Goal: Find specific page/section: Find specific page/section

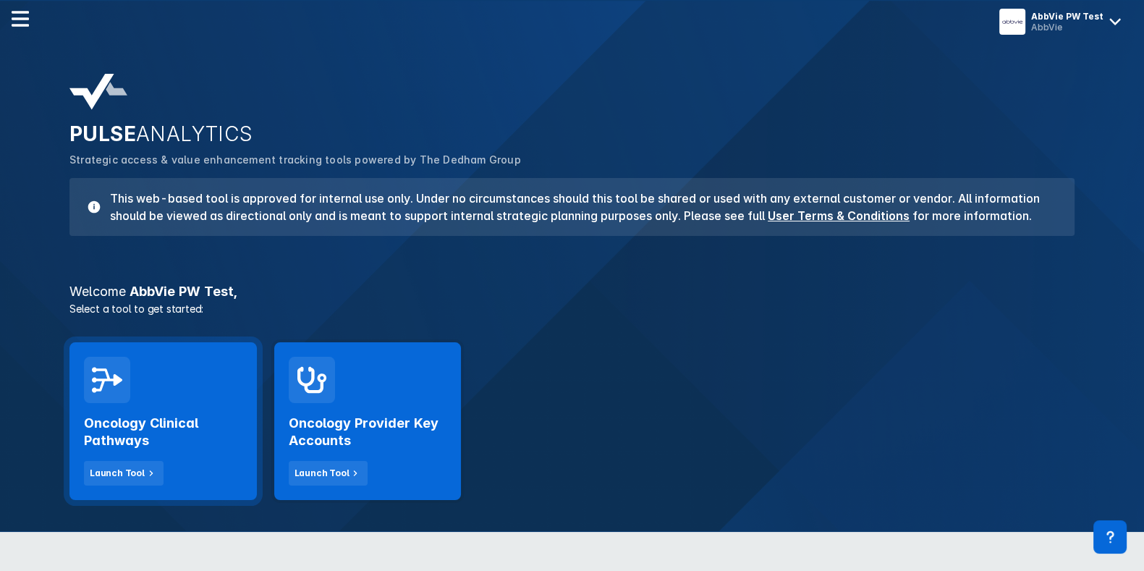
click at [192, 408] on div "Oncology Clinical Pathways Launch Tool" at bounding box center [163, 444] width 158 height 82
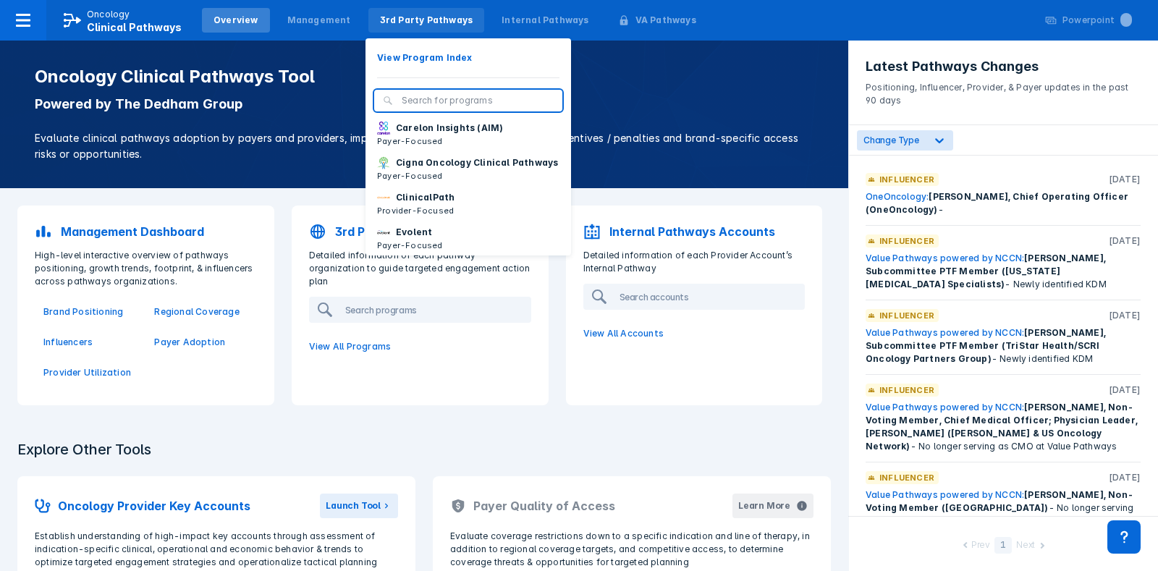
click at [380, 20] on div "3rd Party Pathways" at bounding box center [426, 20] width 93 height 13
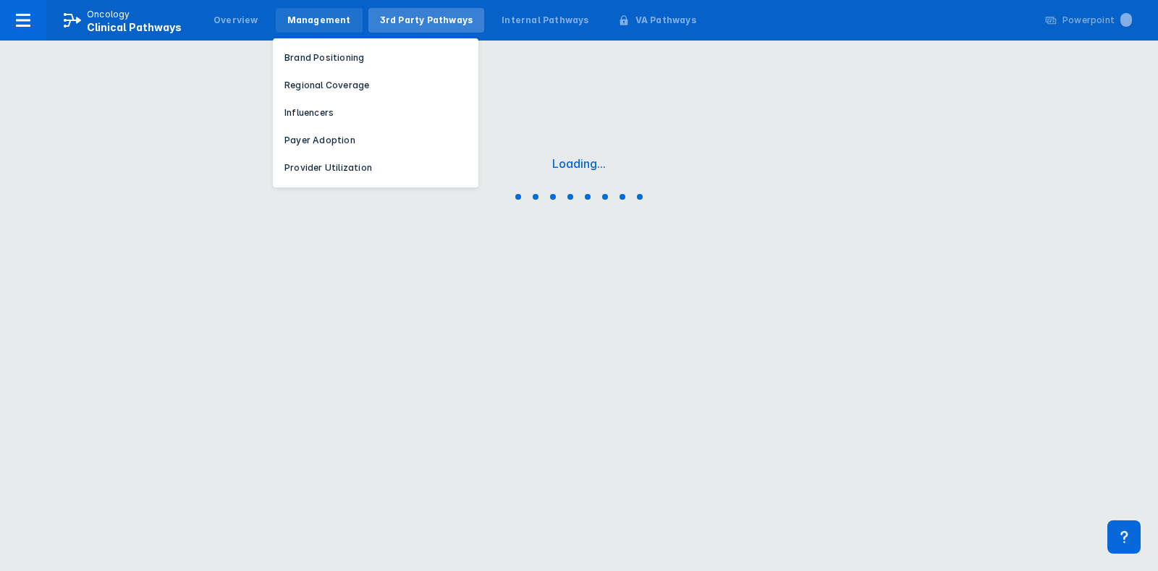
click at [325, 14] on div "Management" at bounding box center [319, 20] width 64 height 13
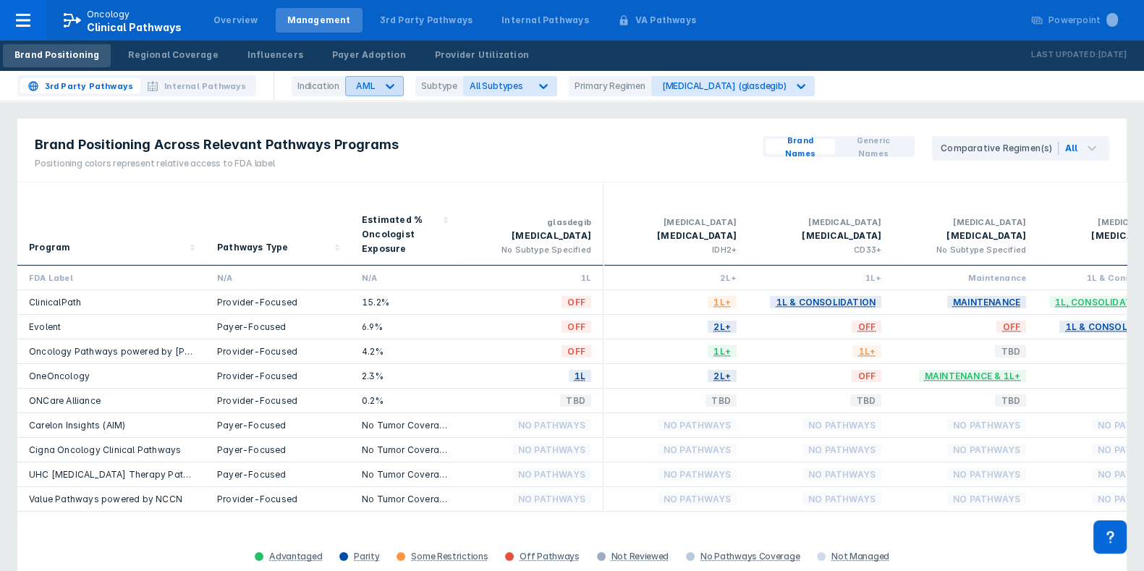
click at [370, 85] on div "AML" at bounding box center [365, 85] width 19 height 11
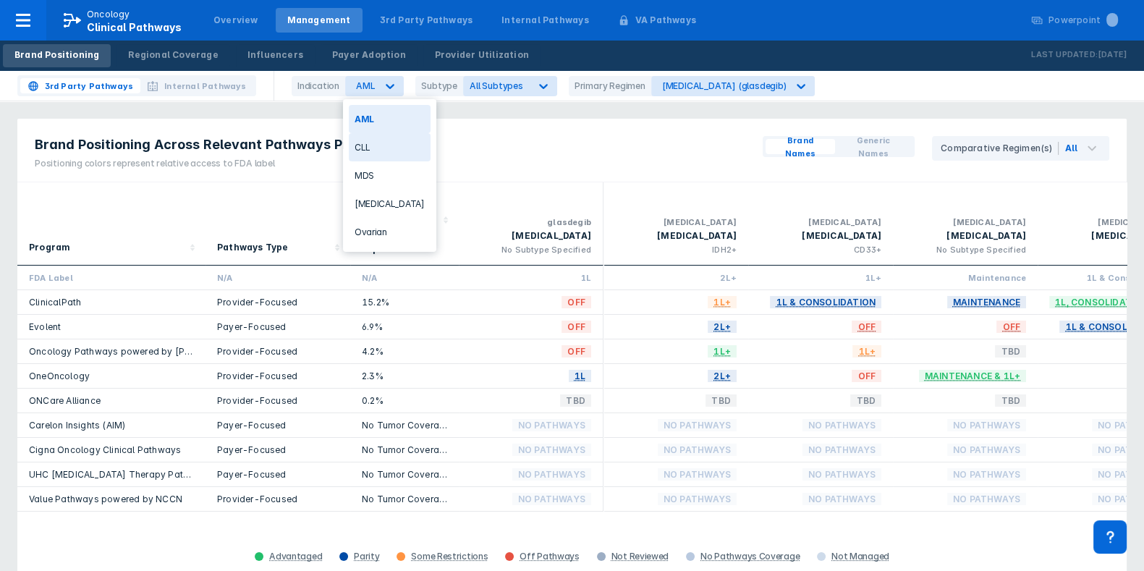
click at [377, 141] on div "CLL" at bounding box center [390, 147] width 82 height 28
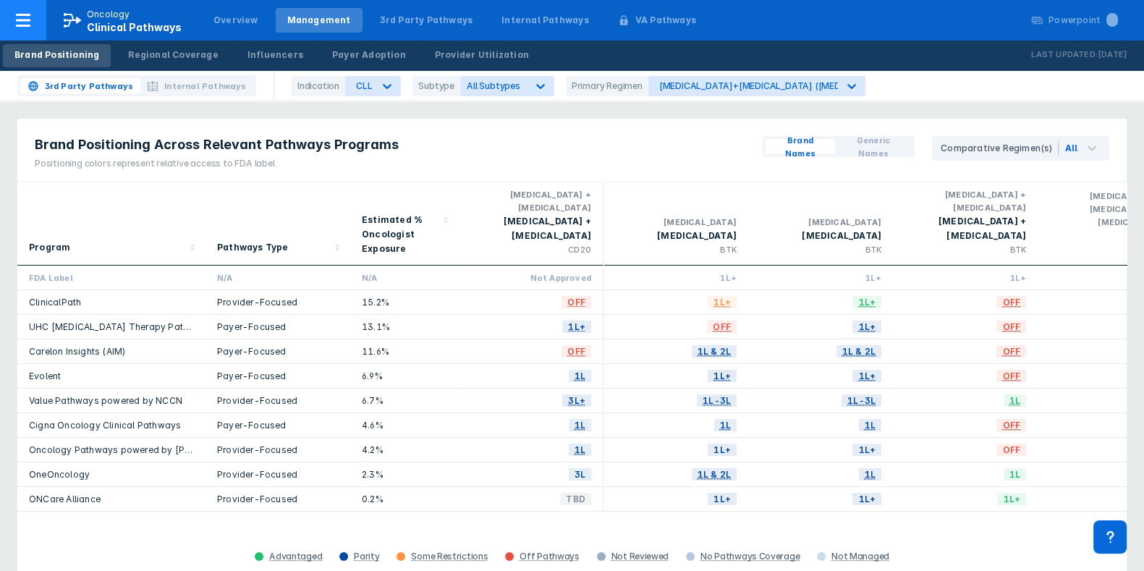
click at [17, 14] on icon at bounding box center [23, 20] width 14 height 13
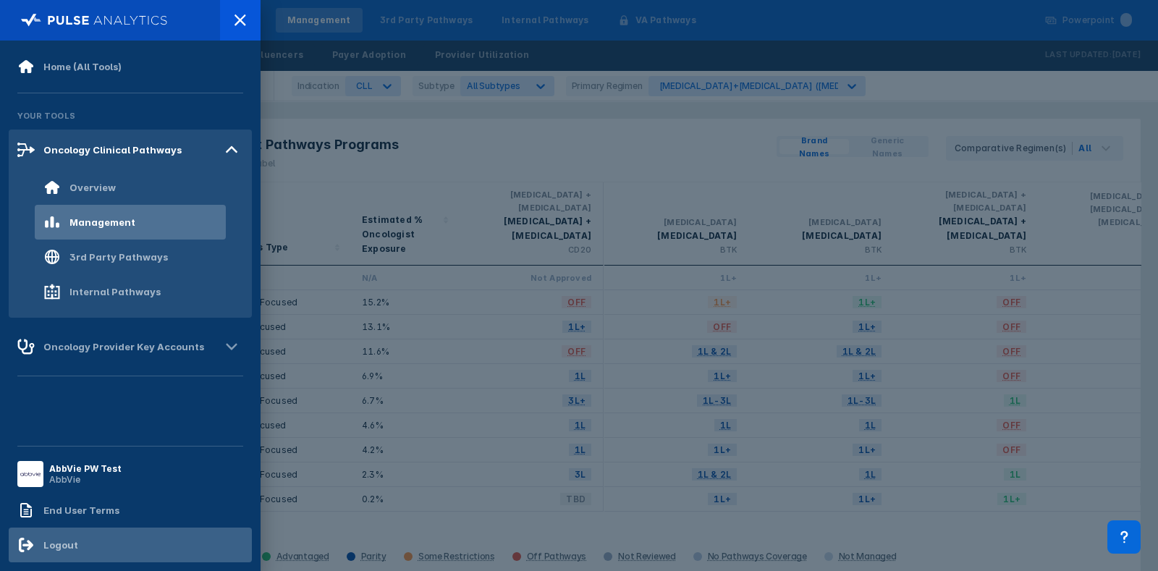
click at [153, 538] on div "Logout" at bounding box center [130, 545] width 243 height 35
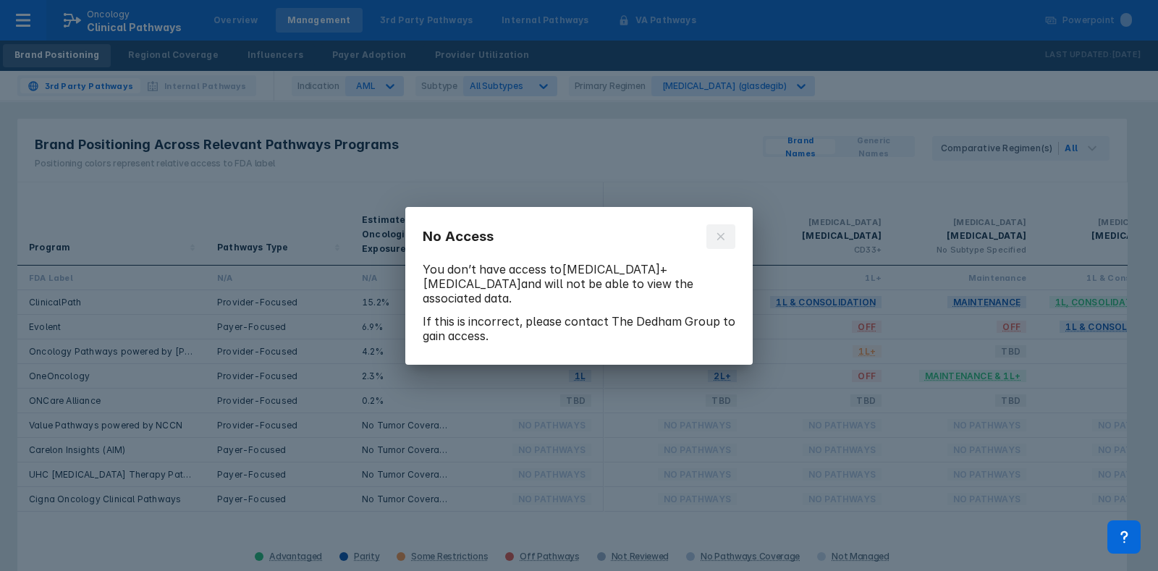
click at [715, 238] on icon at bounding box center [721, 237] width 12 height 12
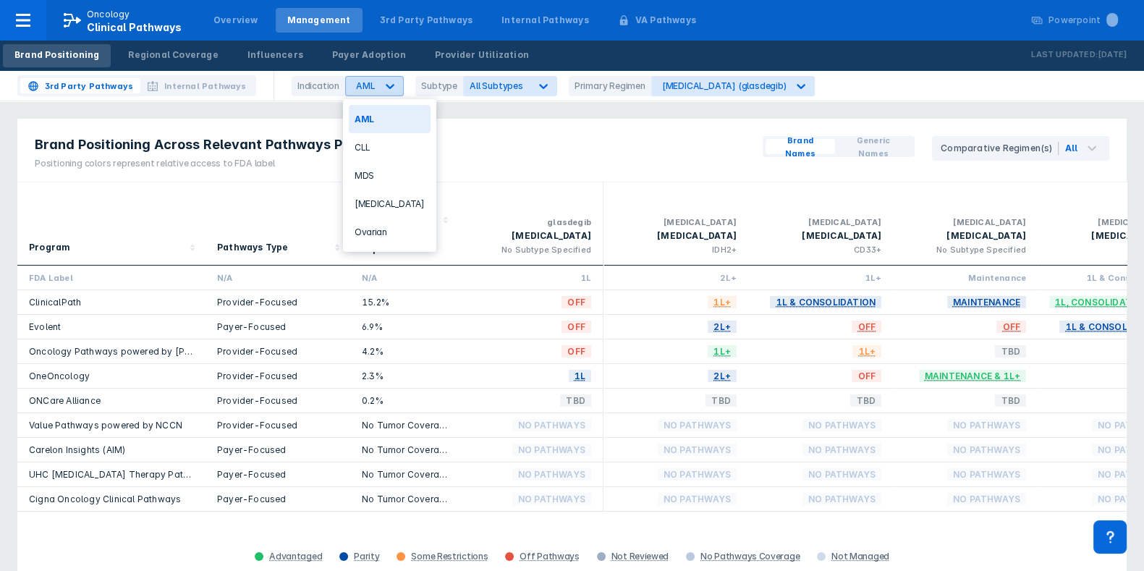
click at [377, 84] on div at bounding box center [390, 86] width 26 height 26
click at [366, 145] on div "CLL" at bounding box center [390, 147] width 82 height 28
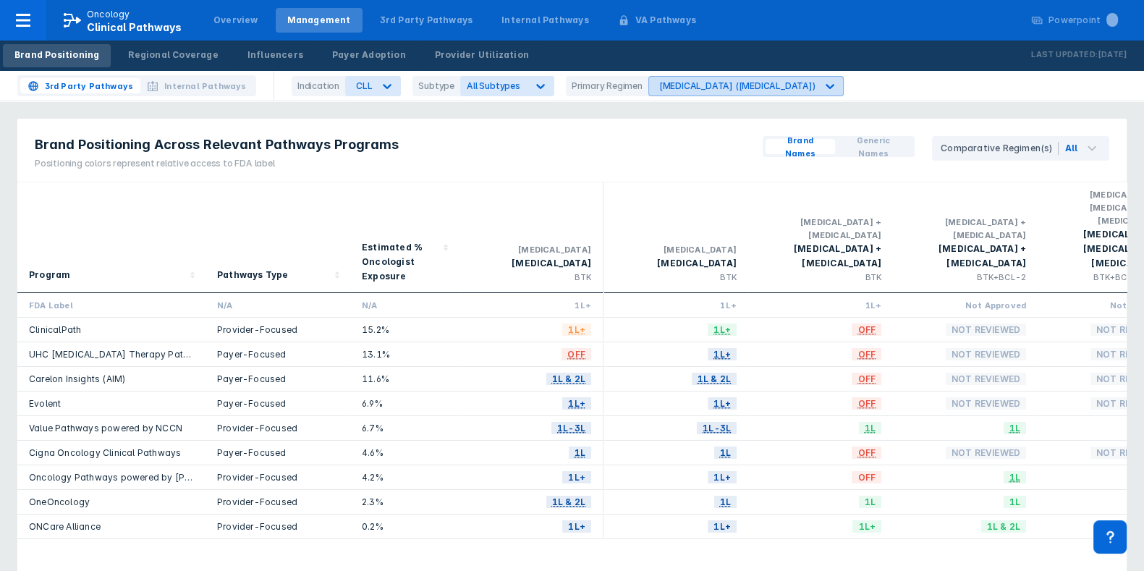
click at [695, 89] on div "[MEDICAL_DATA] ([MEDICAL_DATA])" at bounding box center [737, 85] width 156 height 11
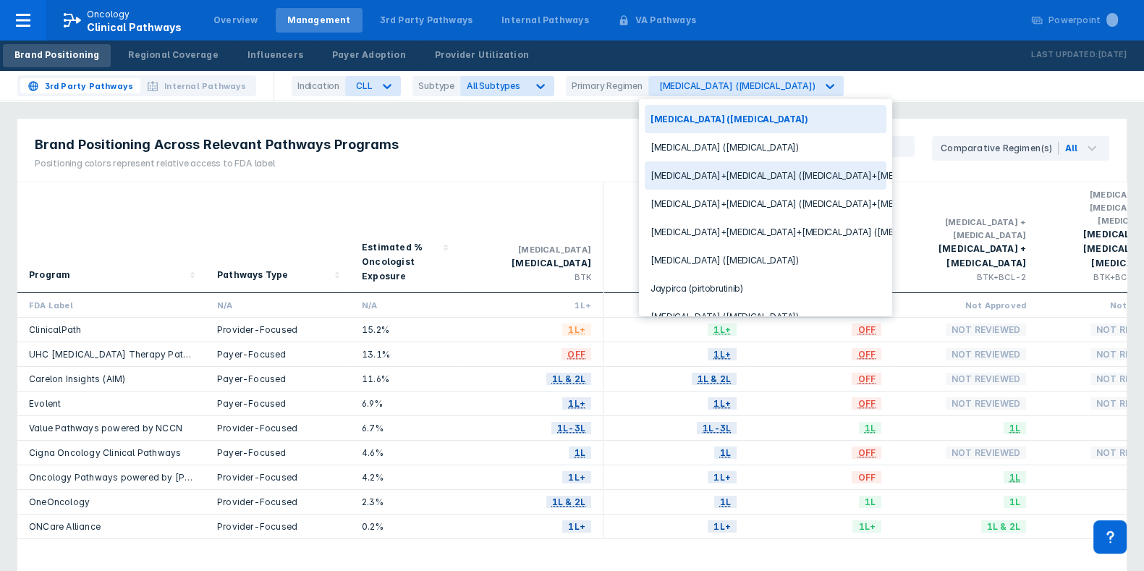
click at [742, 171] on div "[MEDICAL_DATA]+[MEDICAL_DATA] ([MEDICAL_DATA]+[MEDICAL_DATA])" at bounding box center [766, 175] width 242 height 28
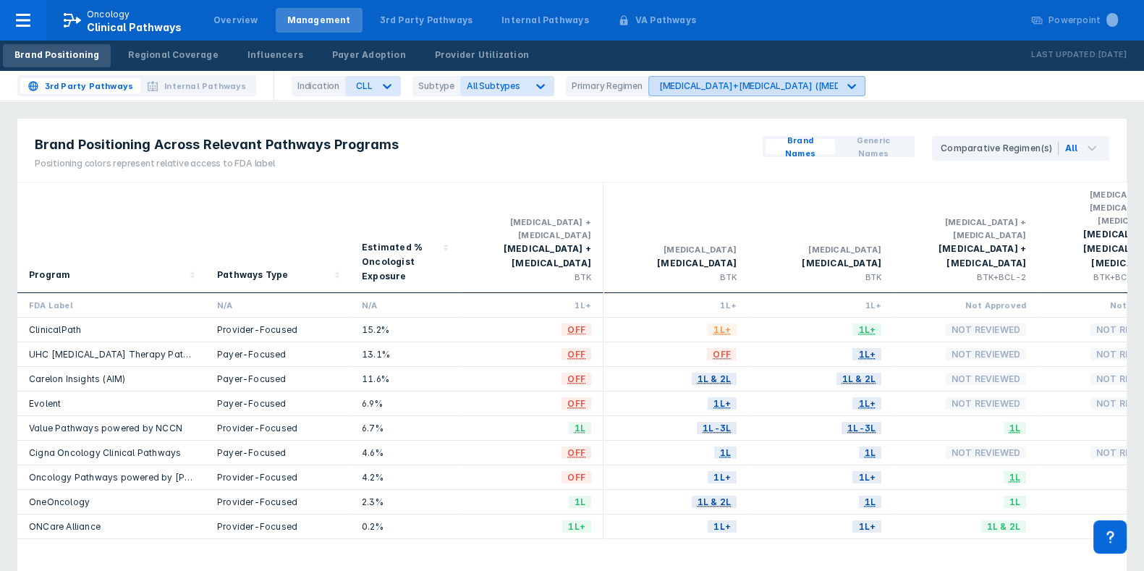
click at [718, 80] on div "[MEDICAL_DATA]+[MEDICAL_DATA] ([MEDICAL_DATA]+[MEDICAL_DATA])" at bounding box center [816, 85] width 315 height 11
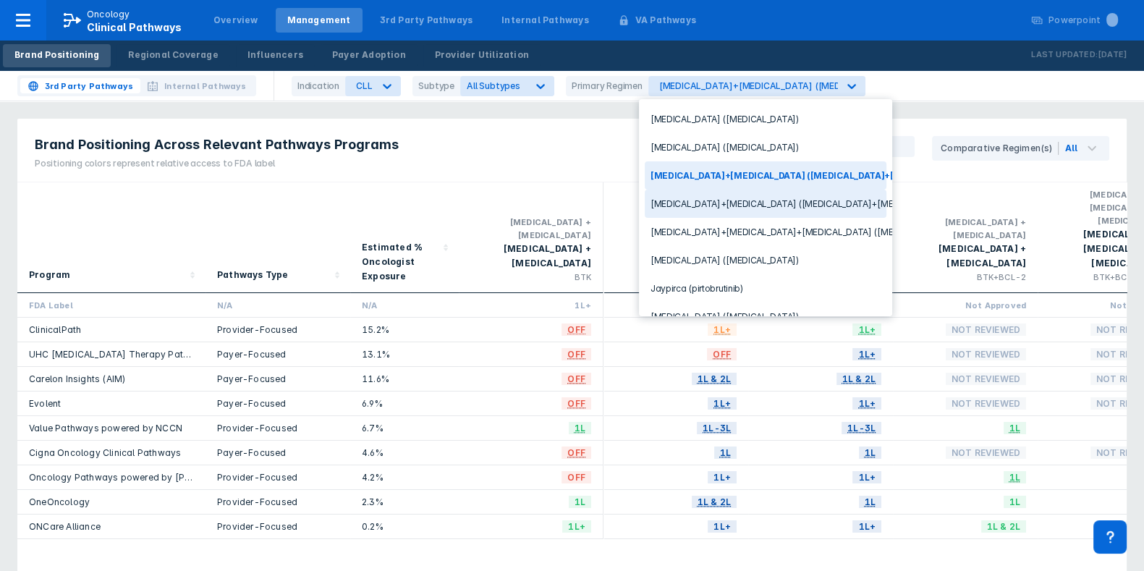
click at [737, 193] on div "[MEDICAL_DATA]+[MEDICAL_DATA] ([MEDICAL_DATA]+[MEDICAL_DATA])" at bounding box center [766, 204] width 242 height 28
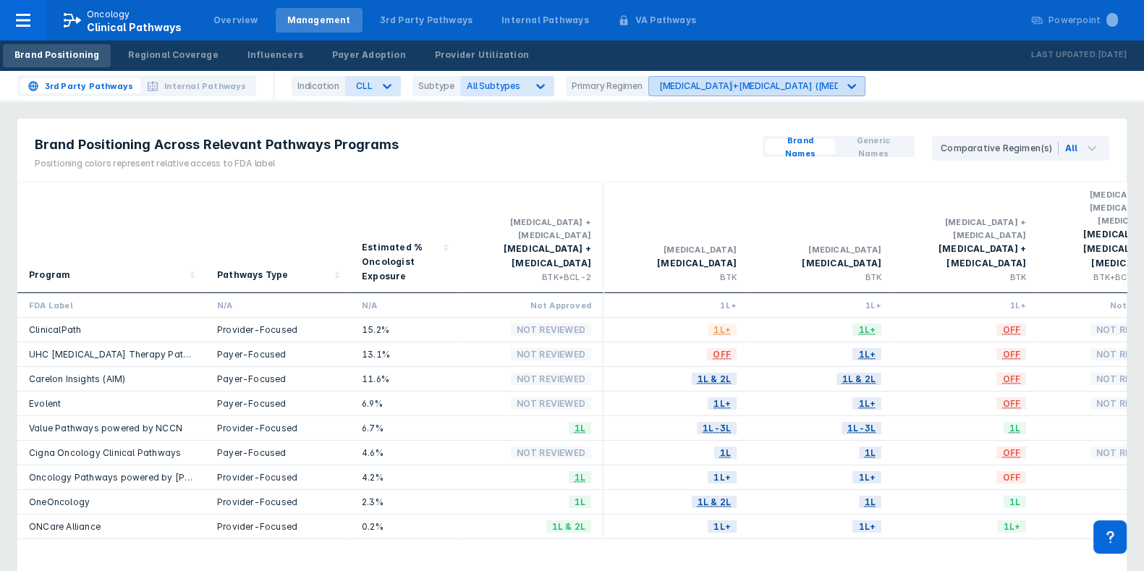
drag, startPoint x: 716, startPoint y: 99, endPoint x: 719, endPoint y: 85, distance: 14.8
click at [716, 98] on div "3rd Party Pathways Internal Pathways Indication CLL Subtype All Subtypes Primar…" at bounding box center [572, 86] width 1144 height 30
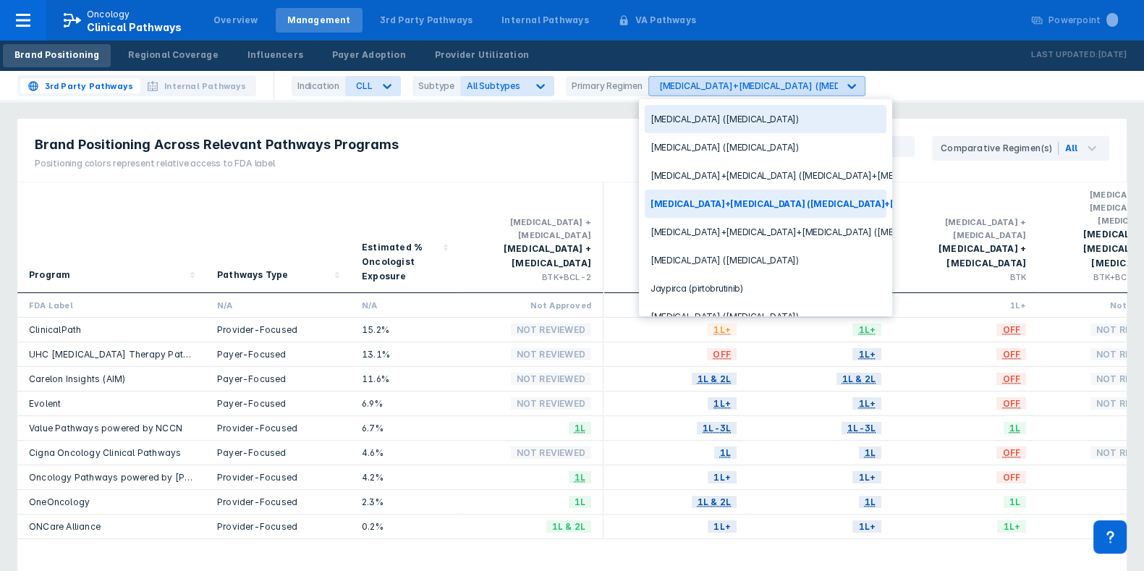
click at [720, 85] on div "[MEDICAL_DATA]+[MEDICAL_DATA] ([MEDICAL_DATA]+[MEDICAL_DATA])" at bounding box center [816, 85] width 315 height 11
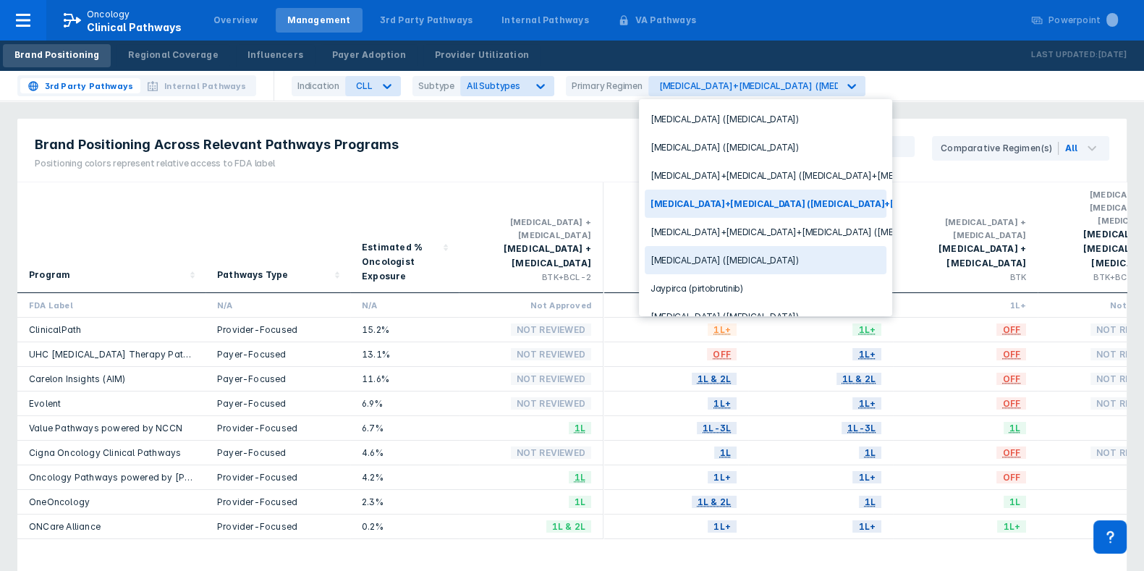
click at [770, 235] on div "[MEDICAL_DATA]+[MEDICAL_DATA]+[MEDICAL_DATA] ([MEDICAL_DATA]+[MEDICAL_DATA]+[ME…" at bounding box center [766, 232] width 242 height 28
